Goal: Entertainment & Leisure: Consume media (video, audio)

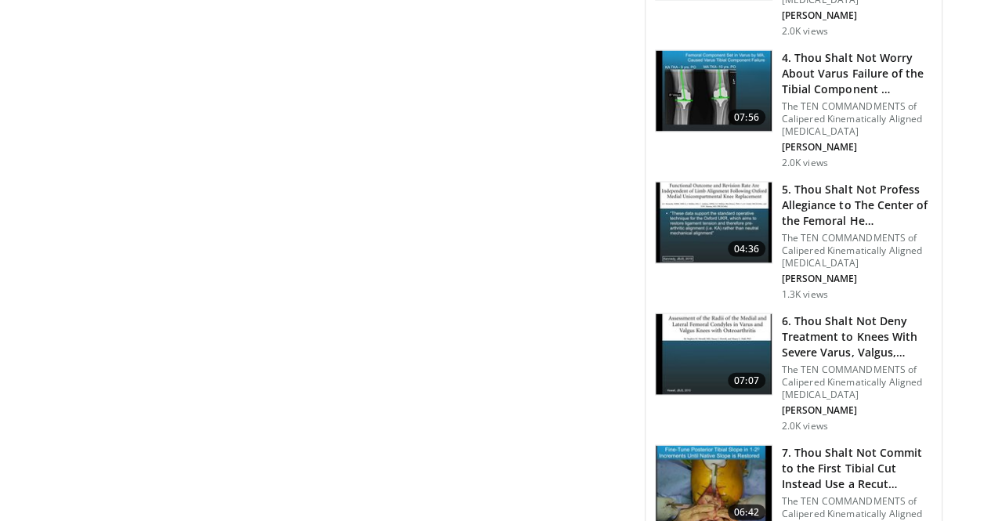
scroll to position [1616, 0]
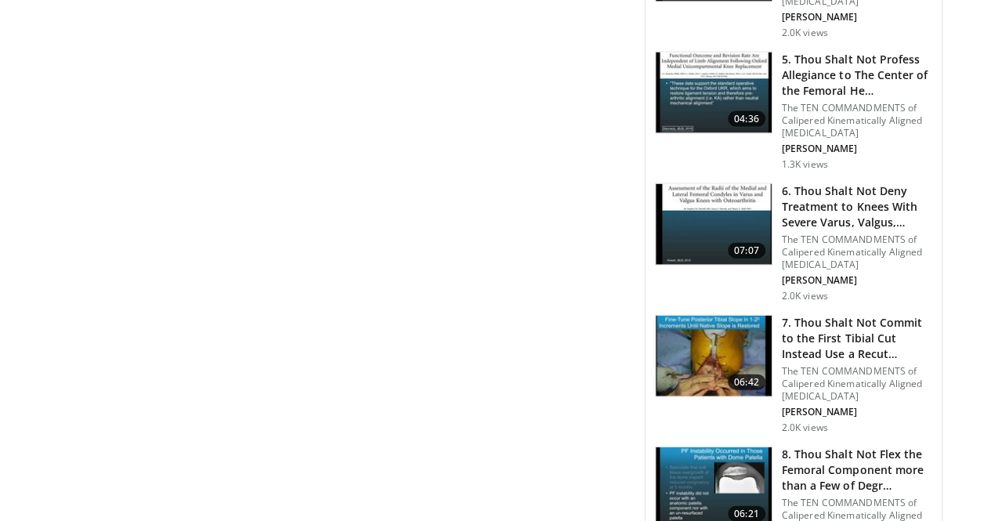
click at [721, 316] on img at bounding box center [714, 356] width 116 height 81
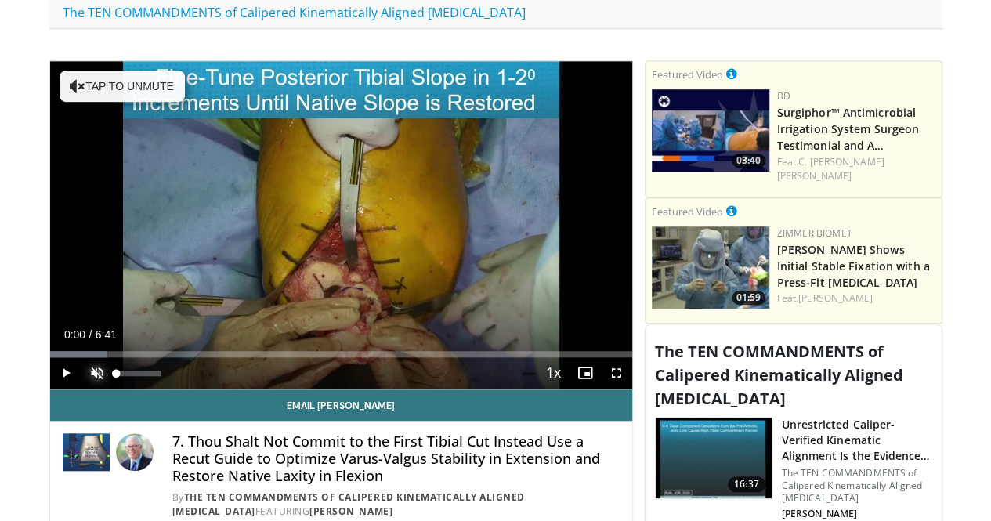
click at [81, 378] on span "Video Player" at bounding box center [96, 372] width 31 height 31
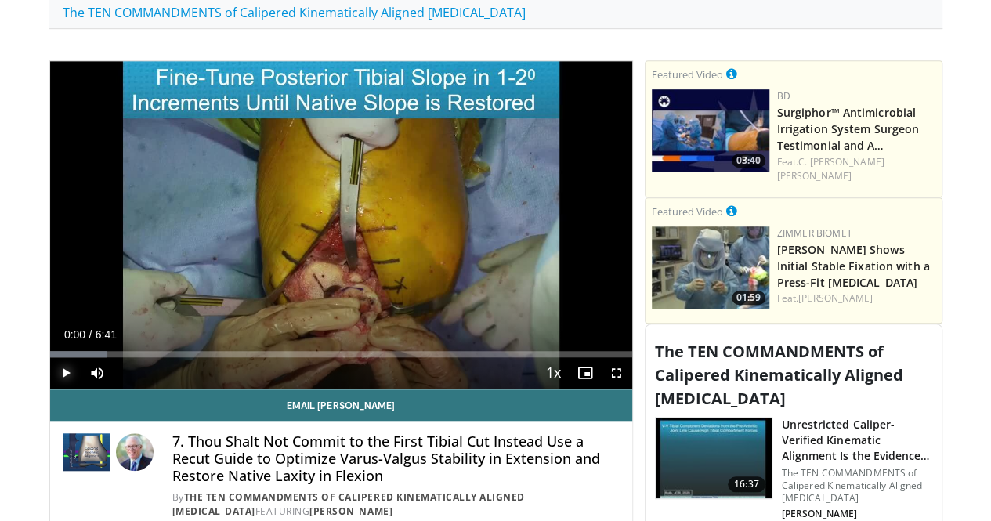
click at [50, 377] on span "Video Player" at bounding box center [65, 372] width 31 height 31
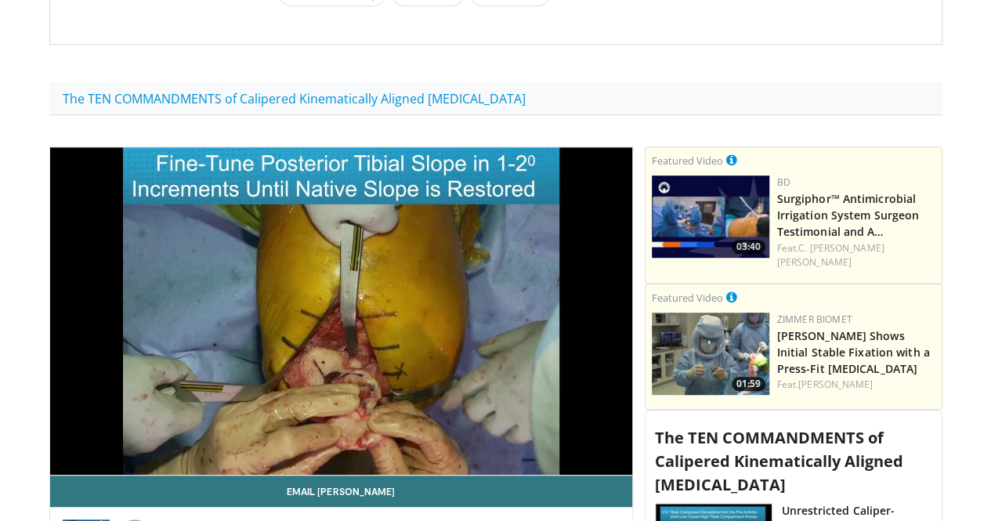
scroll to position [379, 0]
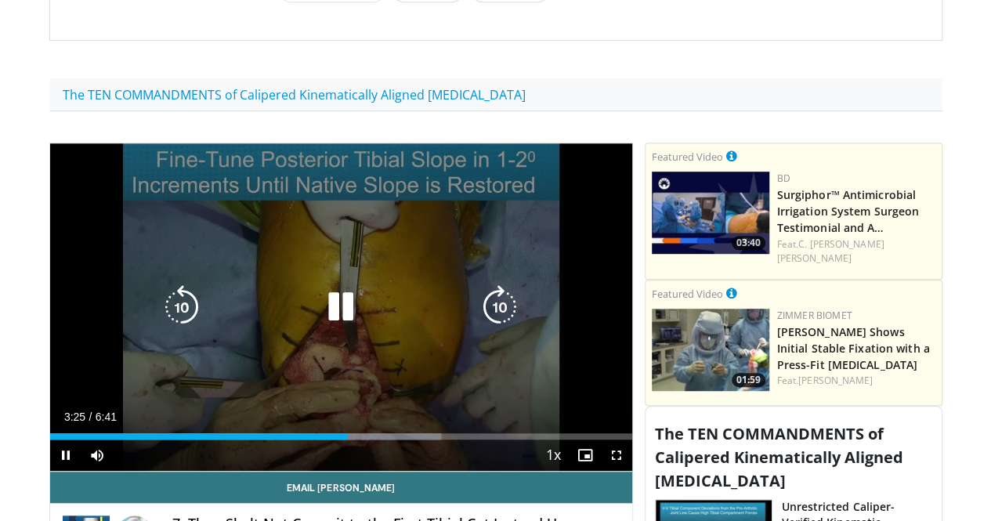
click at [346, 310] on icon "Video Player" at bounding box center [341, 307] width 44 height 44
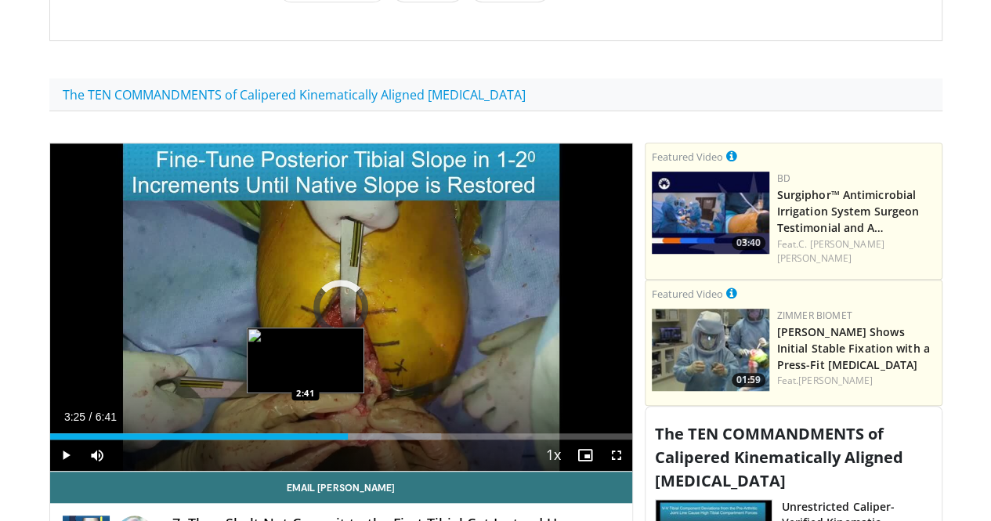
click at [265, 440] on div "3:25" at bounding box center [199, 436] width 299 height 6
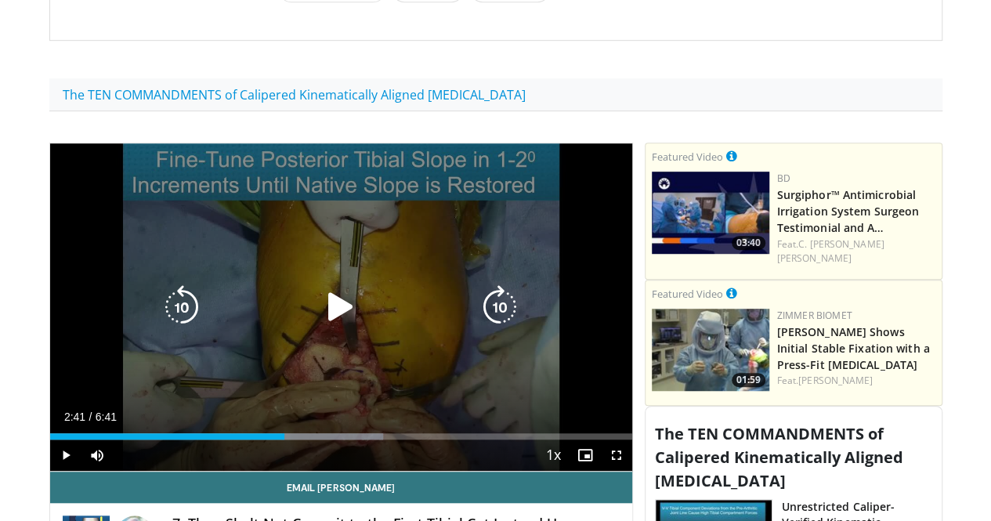
click at [326, 297] on icon "Video Player" at bounding box center [341, 307] width 44 height 44
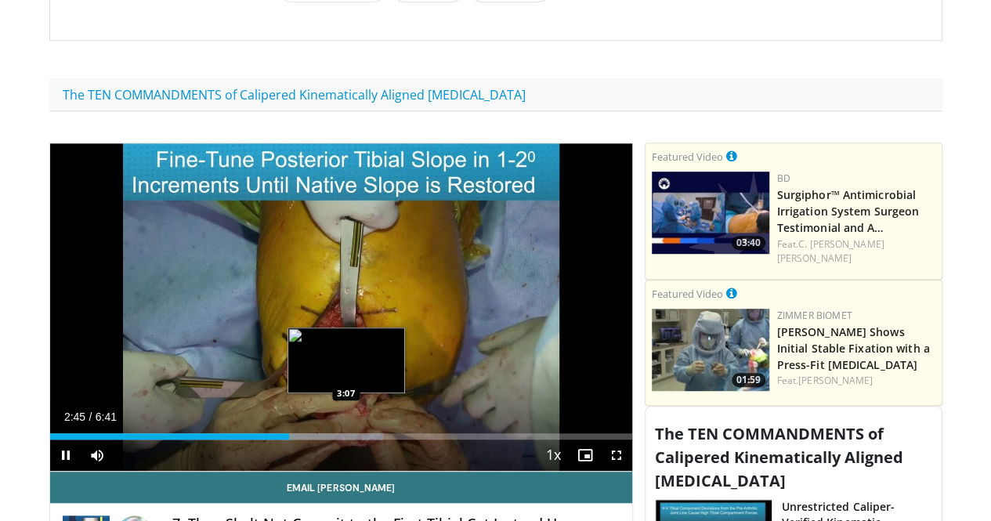
click at [307, 440] on div "Loaded : 57.22% 2:45 3:07" at bounding box center [341, 432] width 582 height 15
click at [323, 439] on div "Loaded : 62.20% 3:18 3:18" at bounding box center [341, 432] width 582 height 15
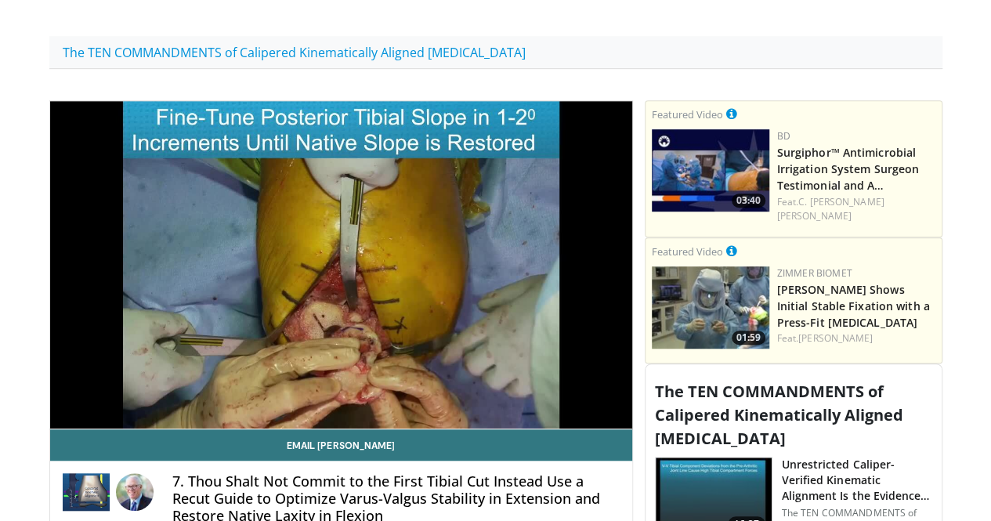
scroll to position [421, 0]
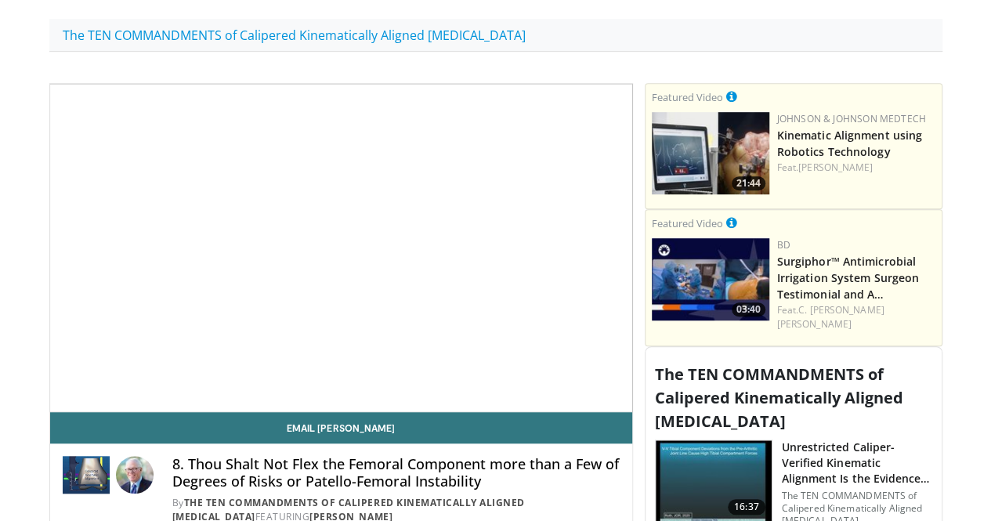
scroll to position [440, 0]
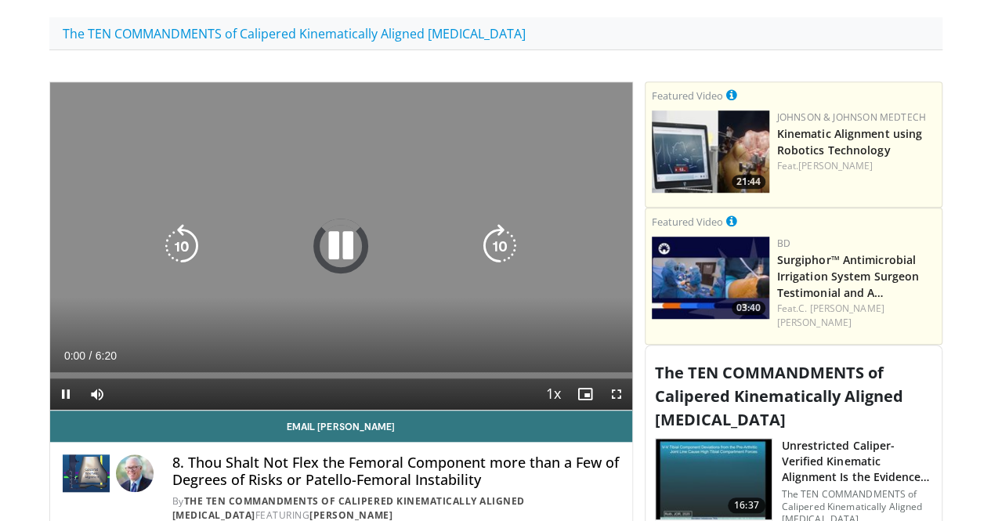
click at [340, 248] on icon "Video Player" at bounding box center [341, 246] width 44 height 44
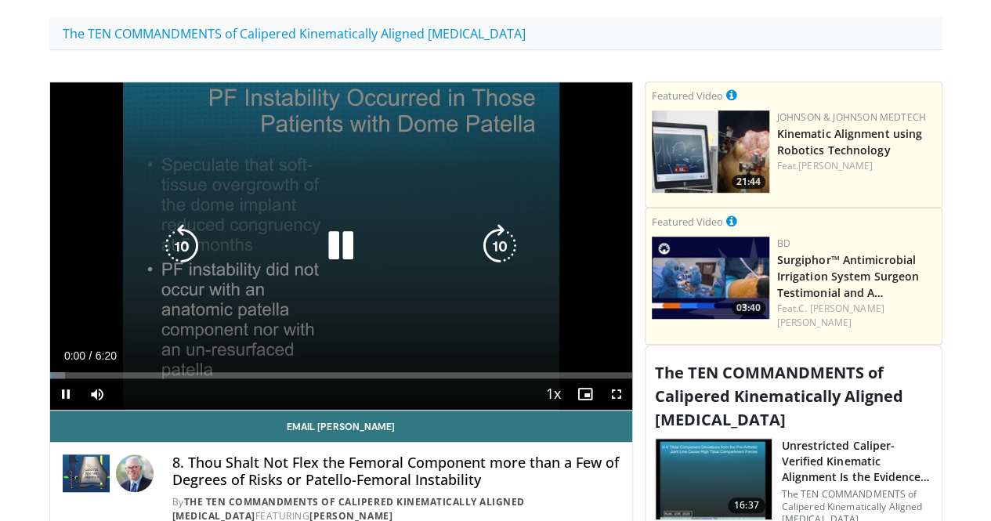
click at [323, 239] on icon "Video Player" at bounding box center [341, 246] width 44 height 44
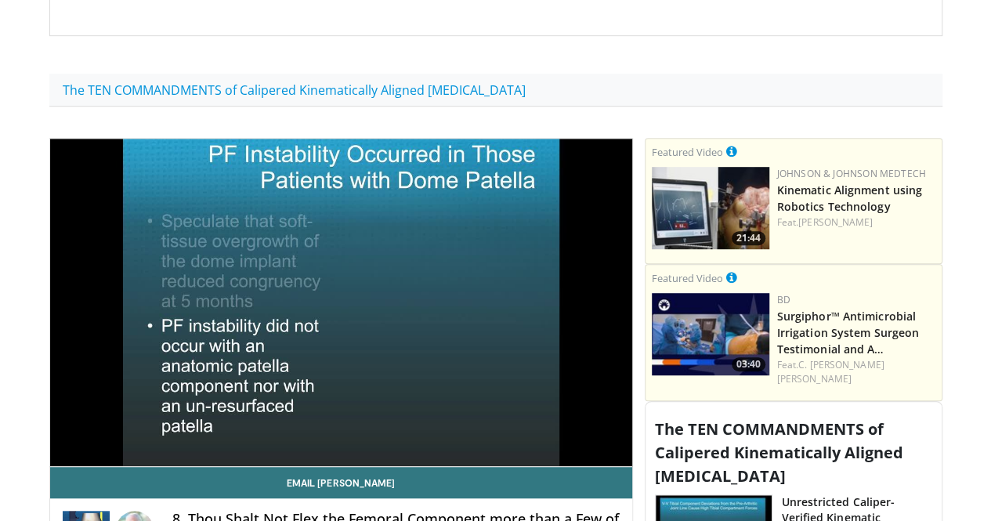
scroll to position [427, 0]
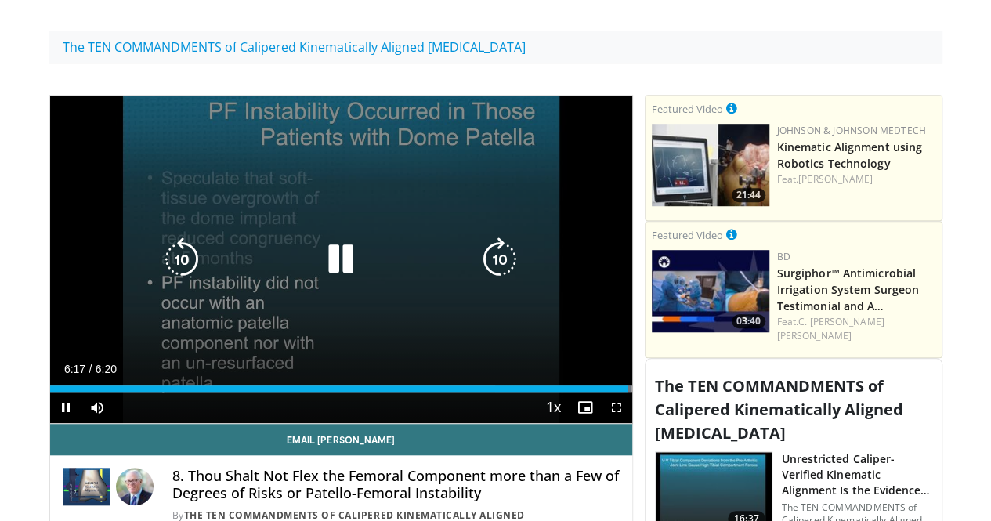
click at [320, 251] on icon "Video Player" at bounding box center [341, 259] width 44 height 44
